Goal: Find specific page/section: Find specific page/section

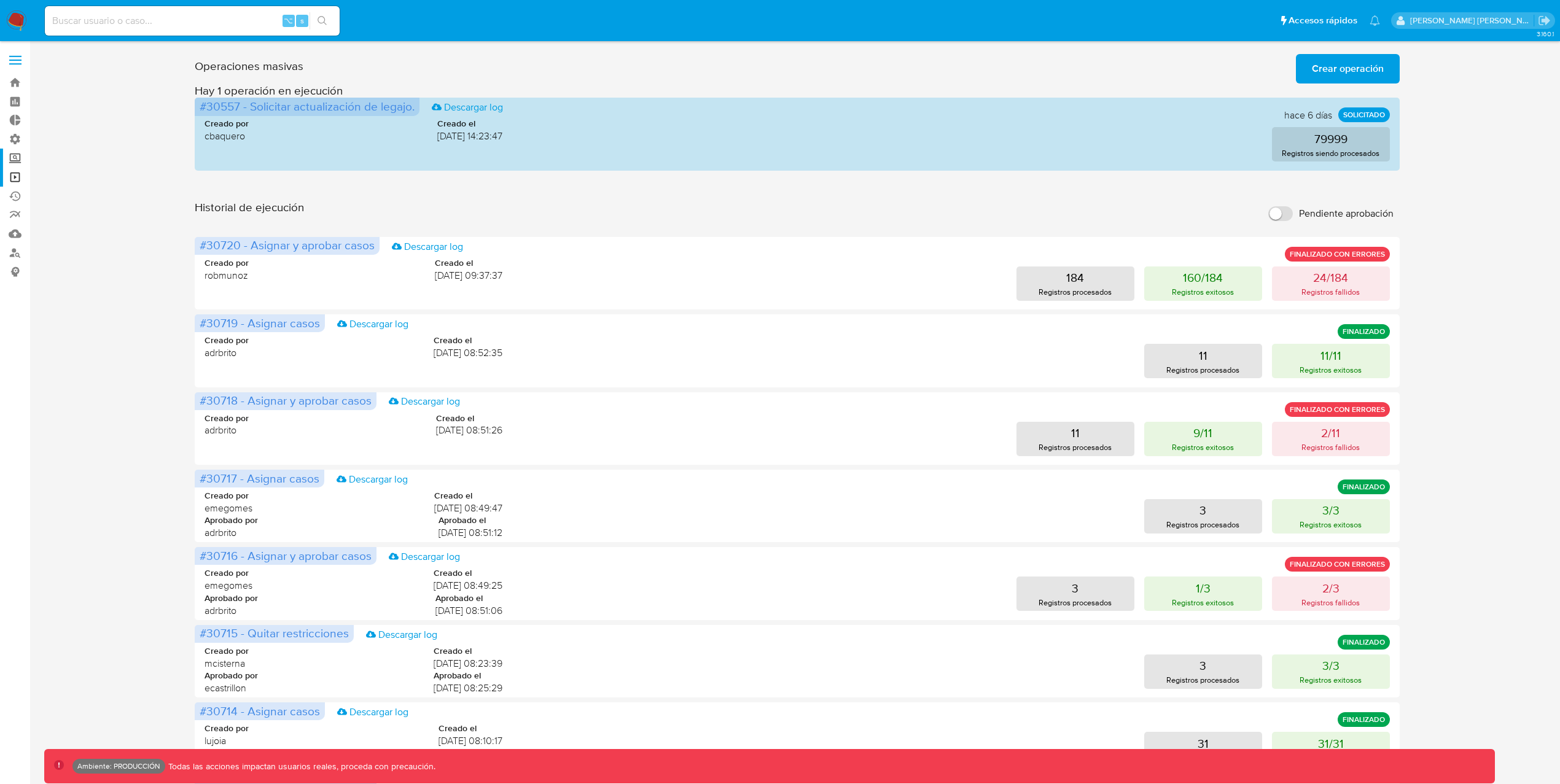
click at [17, 155] on label "Screening" at bounding box center [73, 159] width 147 height 19
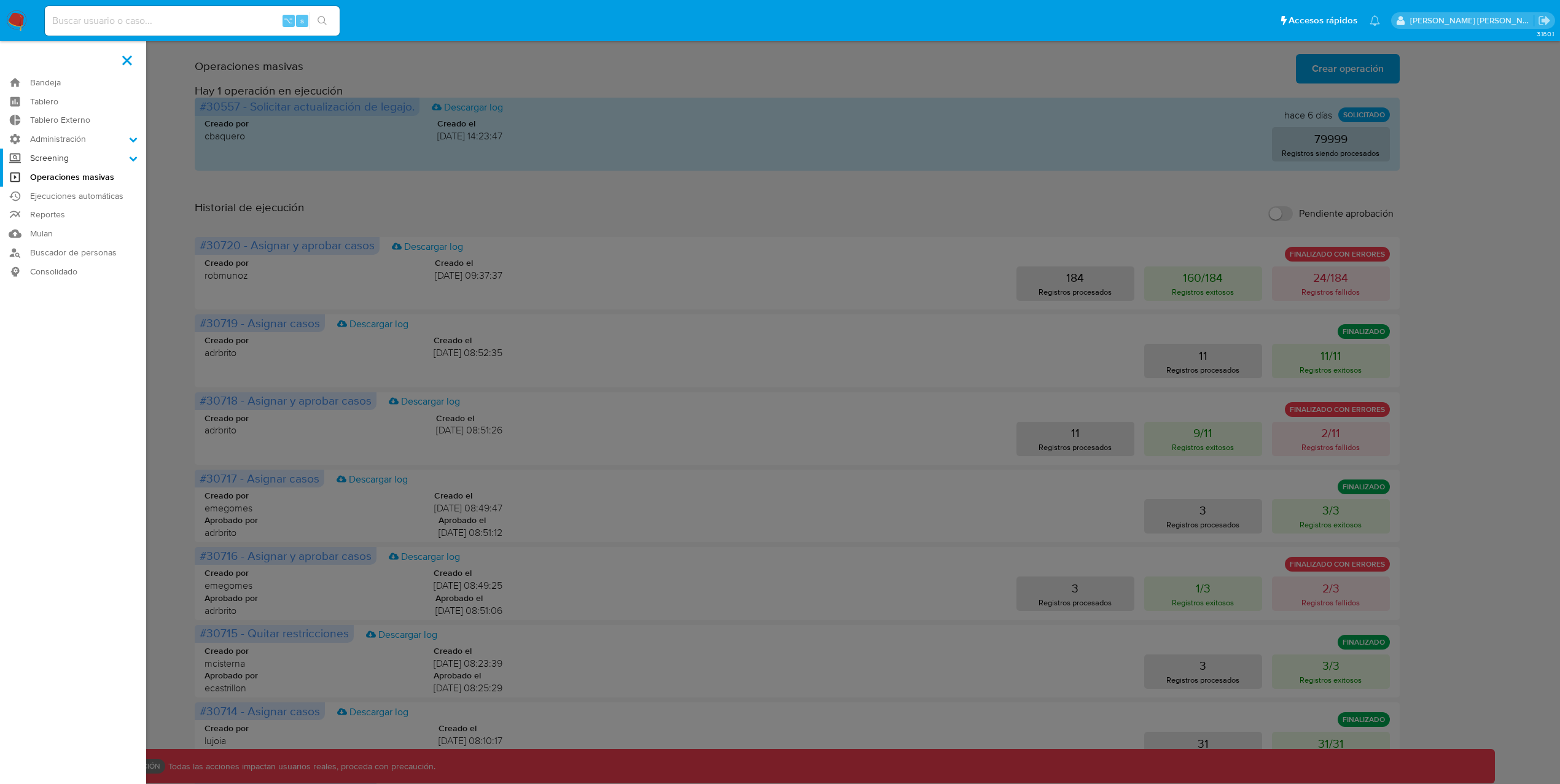
click at [0, 0] on input "Screening" at bounding box center [0, 0] width 0 height 0
click at [59, 240] on link "Herramientas" at bounding box center [73, 237] width 147 height 15
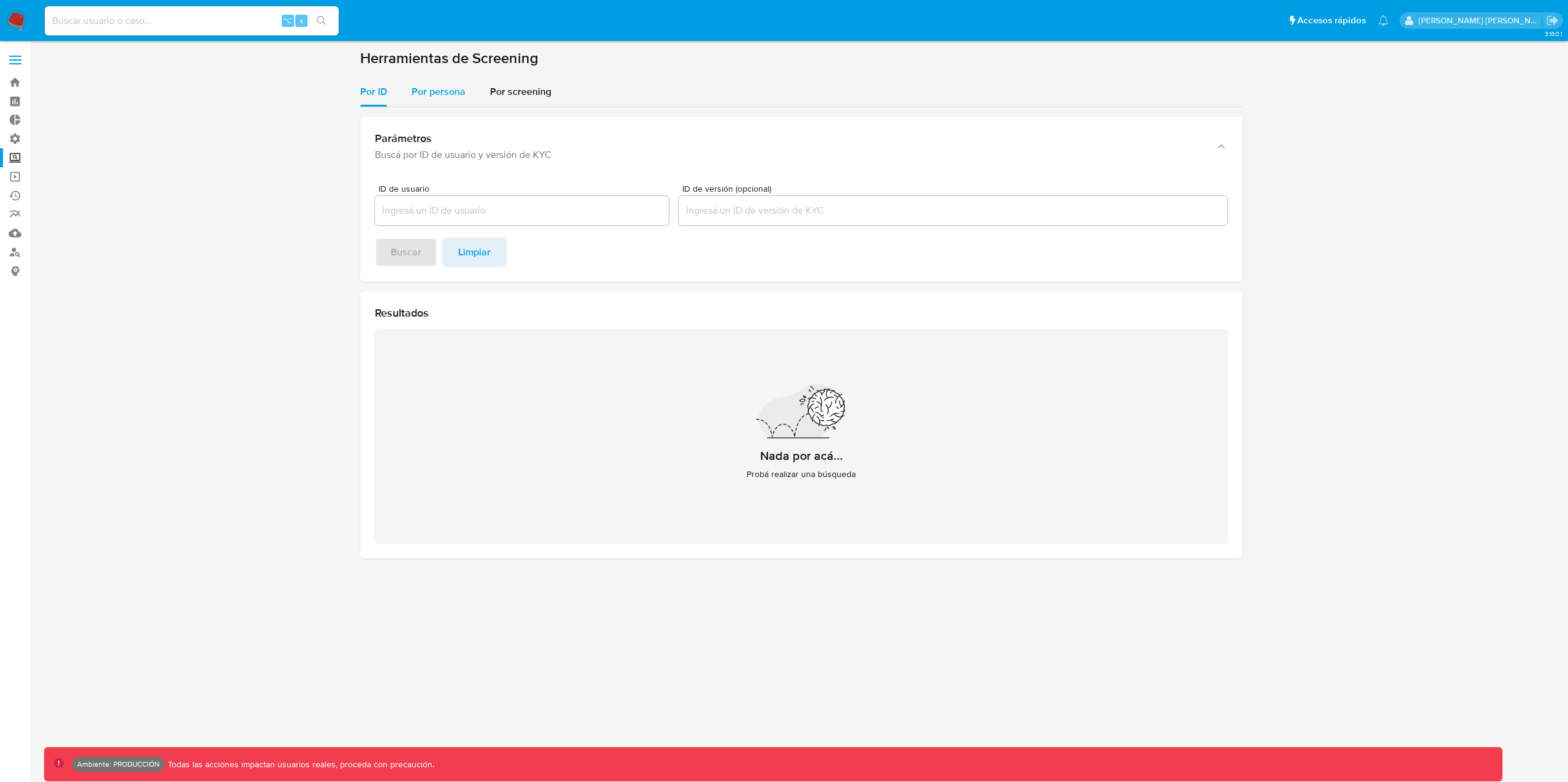
click at [448, 98] on span "Por persona" at bounding box center [438, 92] width 54 height 14
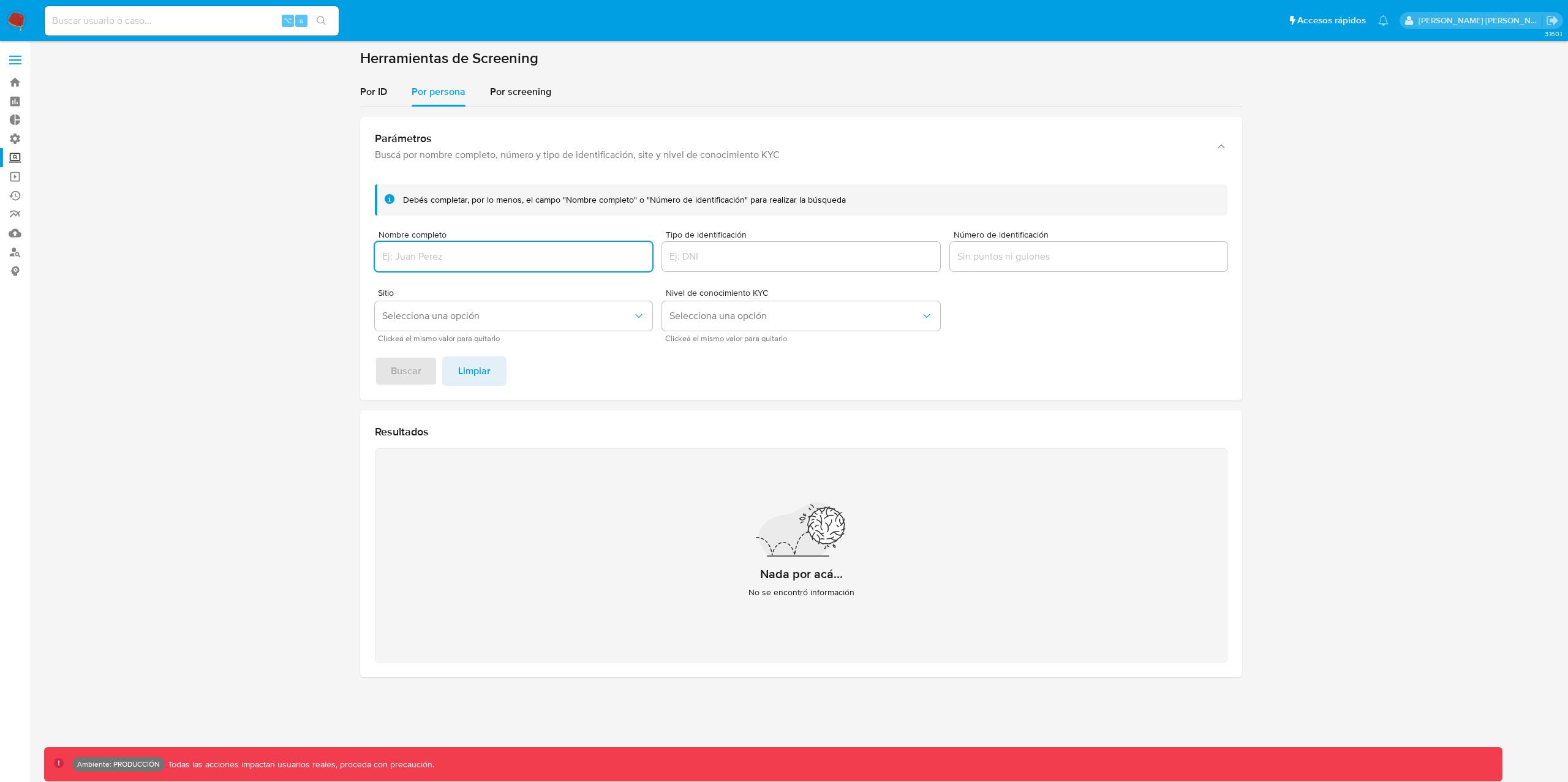
click at [463, 248] on input "Nombre completo" at bounding box center [513, 256] width 277 height 16
click at [15, 253] on link "Buscador de personas" at bounding box center [73, 252] width 146 height 19
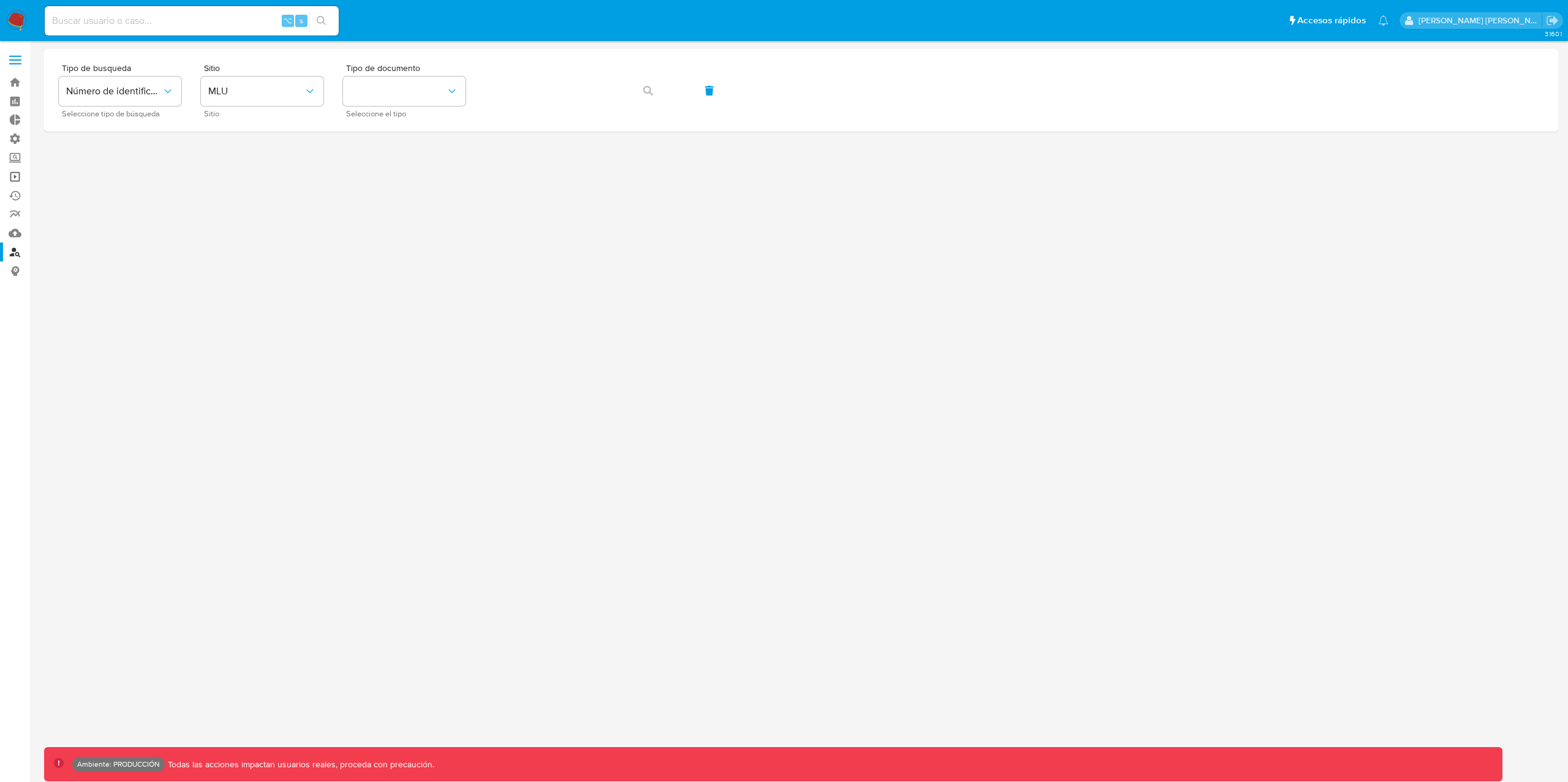
click at [22, 176] on link "Operaciones masivas" at bounding box center [73, 177] width 146 height 19
